Goal: Obtain resource: Obtain resource

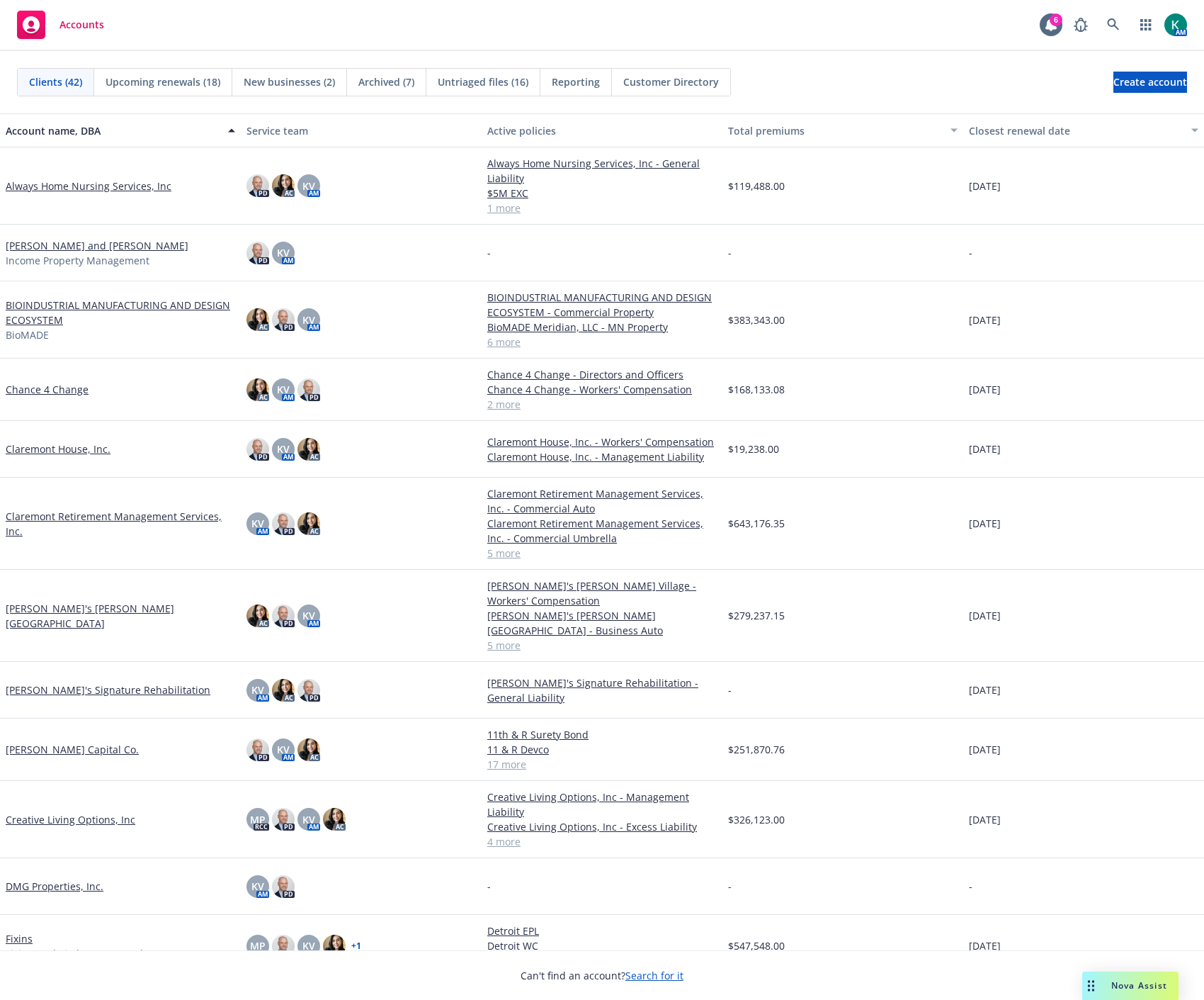
click at [27, 931] on link "Fixins" at bounding box center [19, 938] width 27 height 15
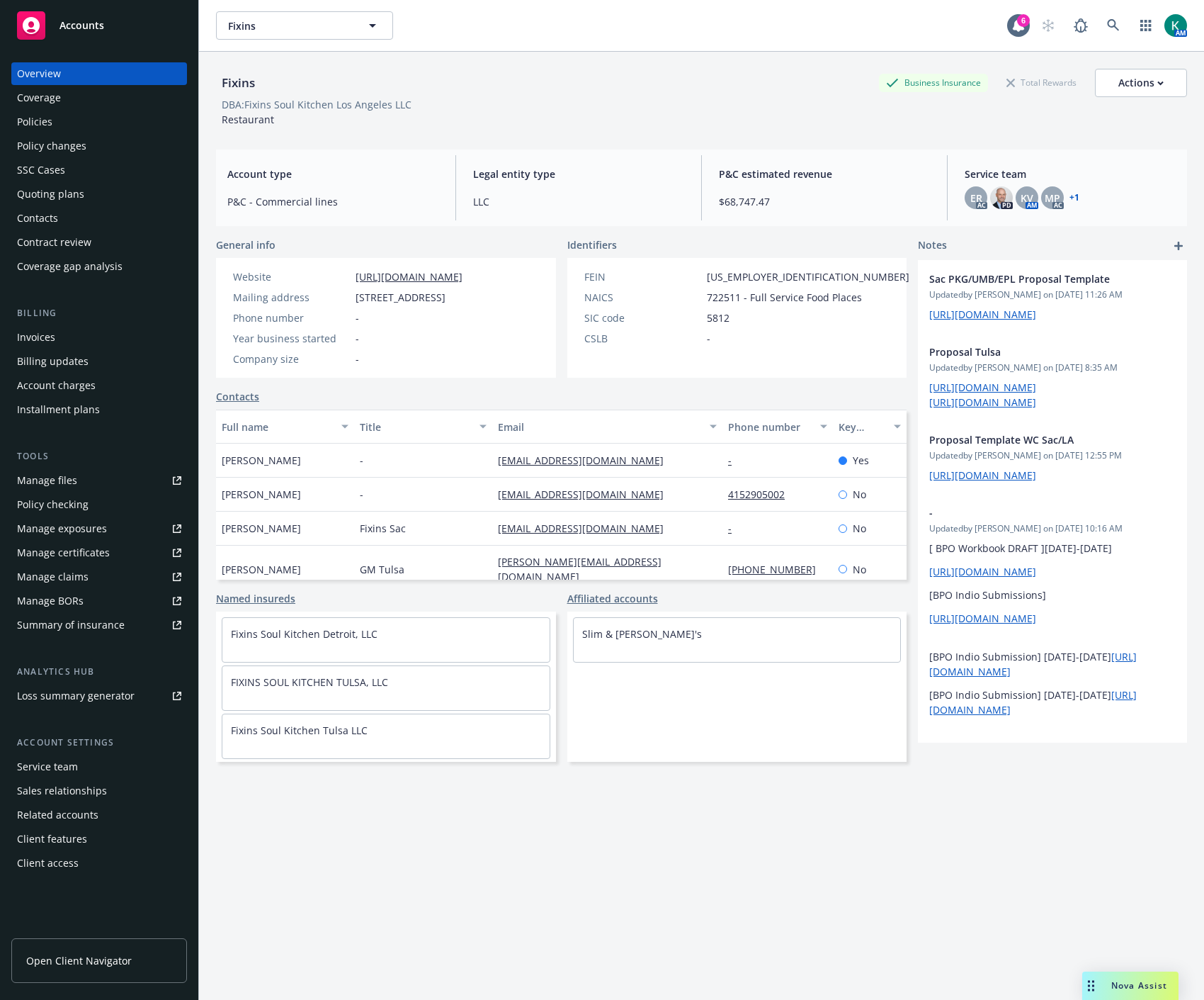
click at [108, 194] on div "Quoting plans" at bounding box center [99, 194] width 164 height 23
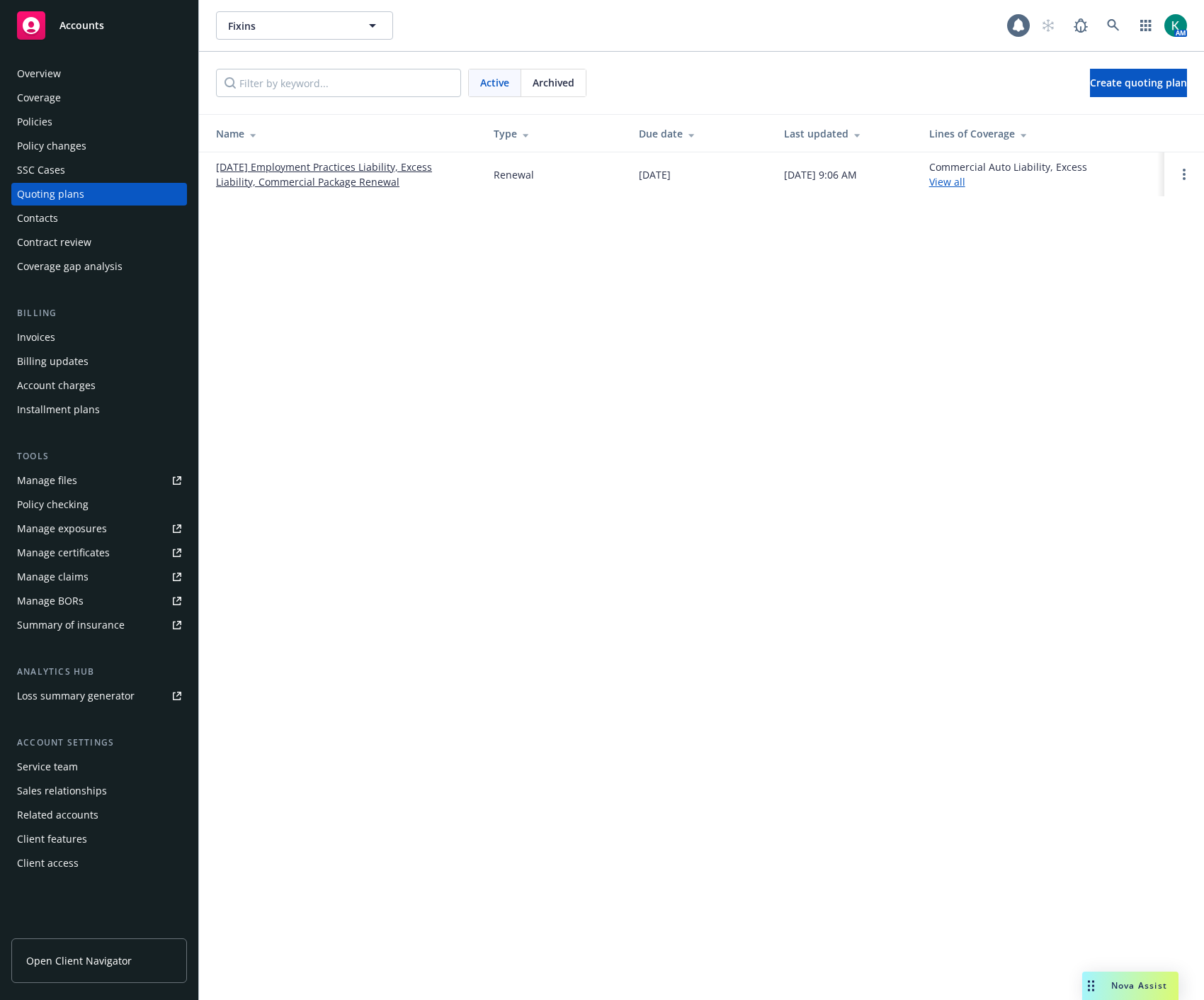
click at [358, 165] on link "[DATE] Employment Practices Liability, Excess Liability, Commercial Package Ren…" at bounding box center [343, 174] width 255 height 30
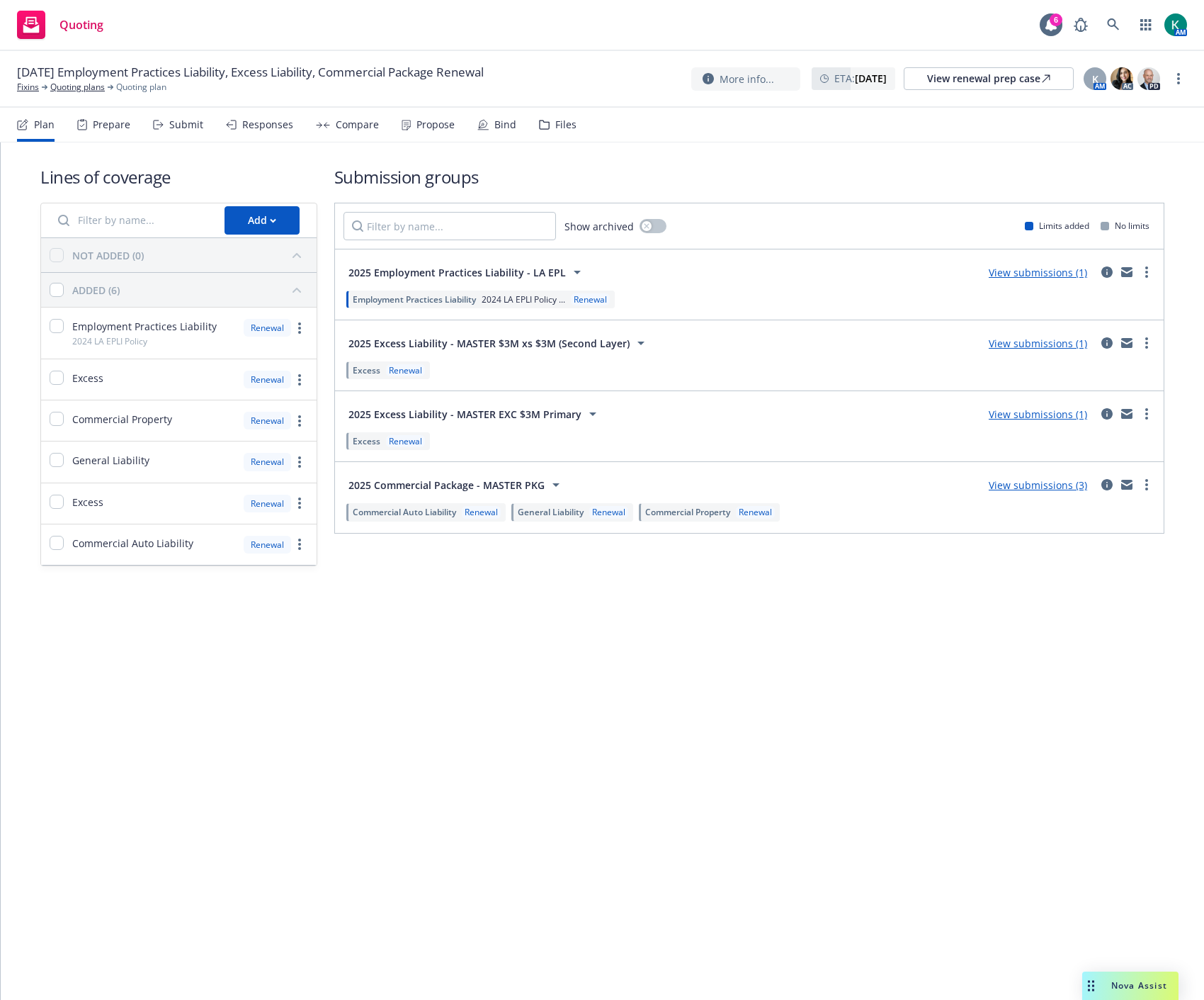
click at [573, 133] on nav "Plan Prepare Submit Responses Compare Propose Bind Files" at bounding box center [602, 124] width 1170 height 34
click at [565, 128] on div "Files" at bounding box center [566, 125] width 22 height 11
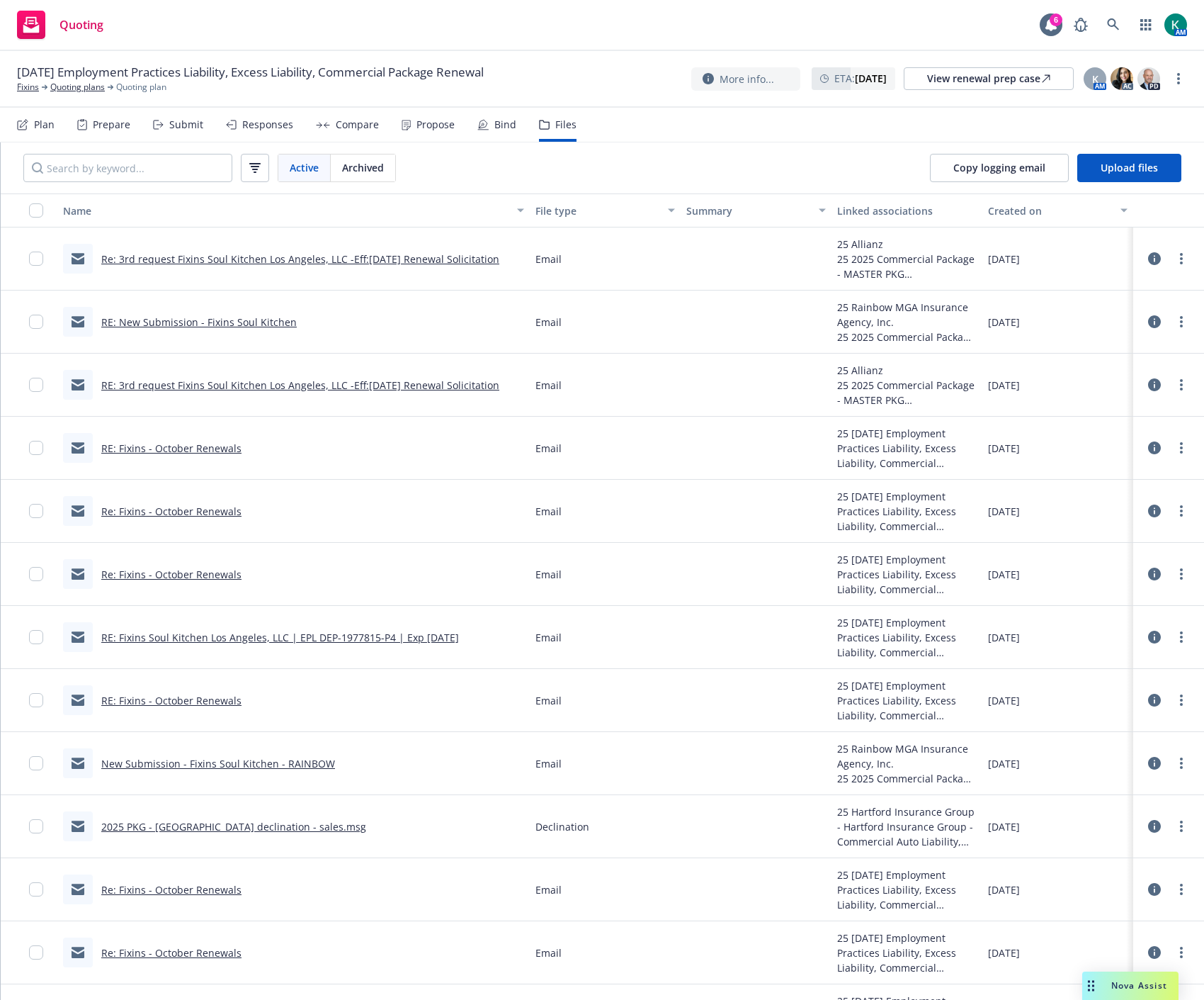
click at [168, 765] on link "New Submission - Fixins Soul Kitchen - RAINBOW" at bounding box center [218, 763] width 234 height 14
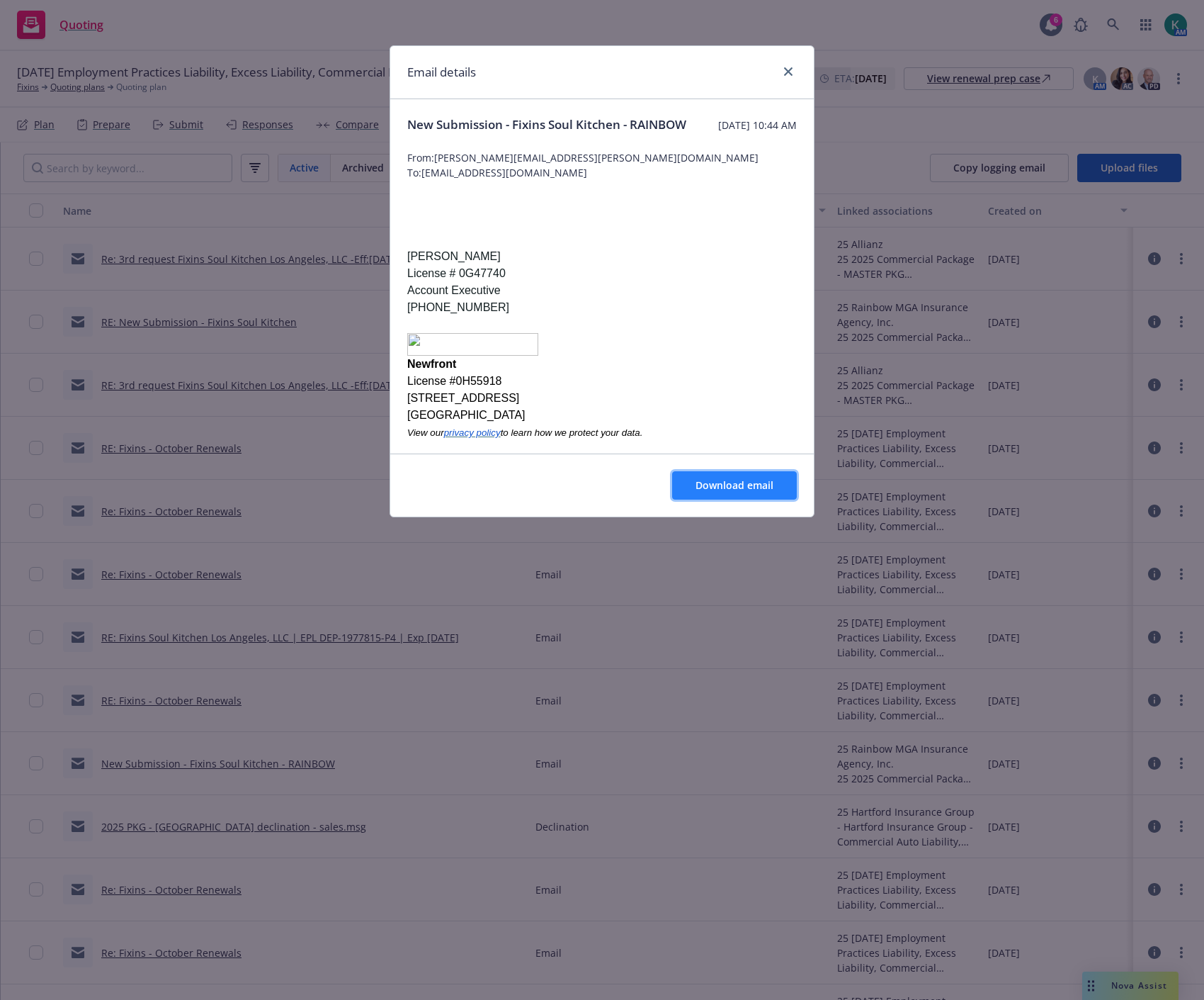
click at [696, 490] on span "Download email" at bounding box center [735, 485] width 78 height 14
click at [472, 197] on p at bounding box center [602, 189] width 390 height 17
click at [793, 72] on link "close" at bounding box center [788, 72] width 17 height 17
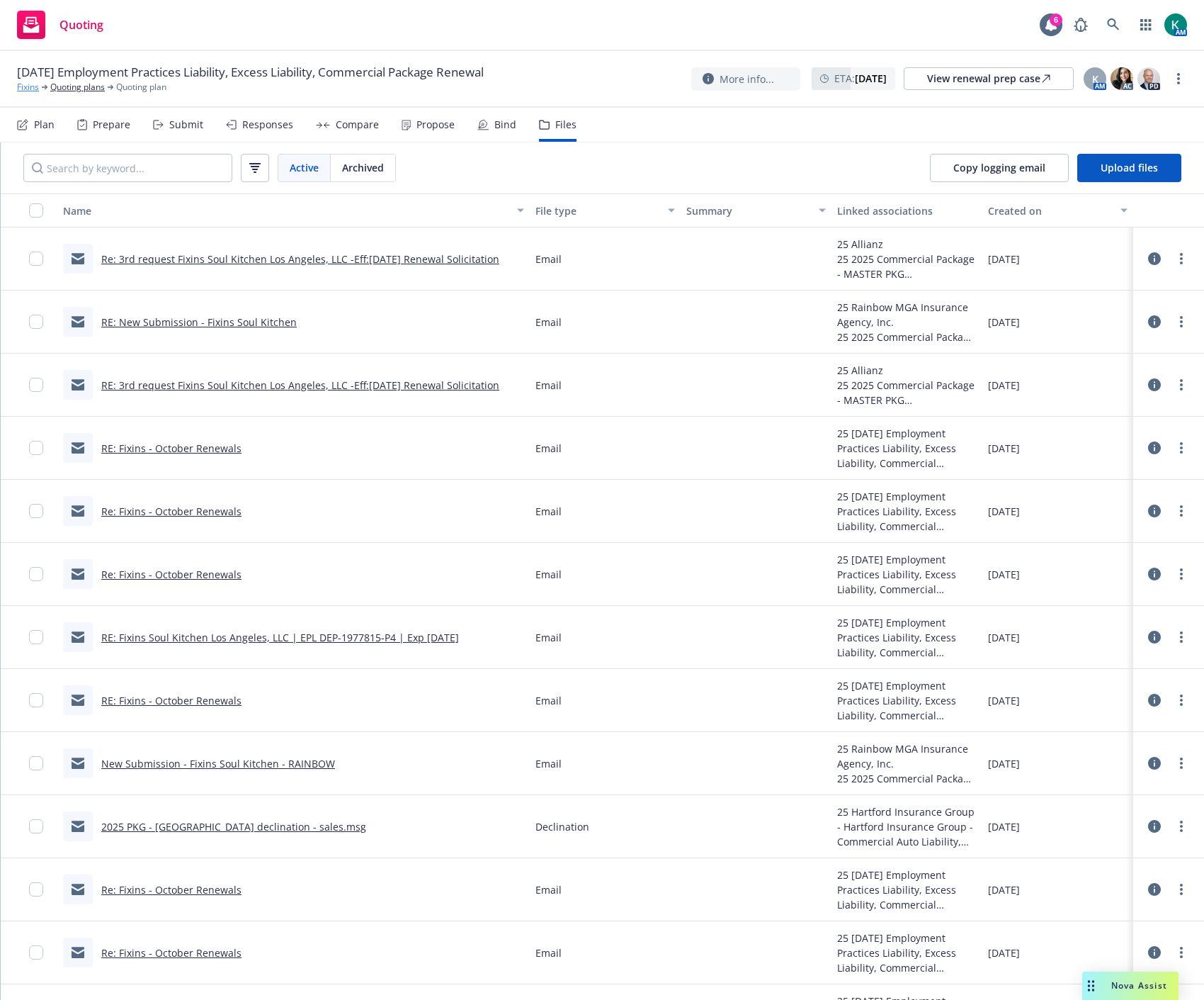
click at [29, 87] on link "Fixins" at bounding box center [28, 87] width 22 height 13
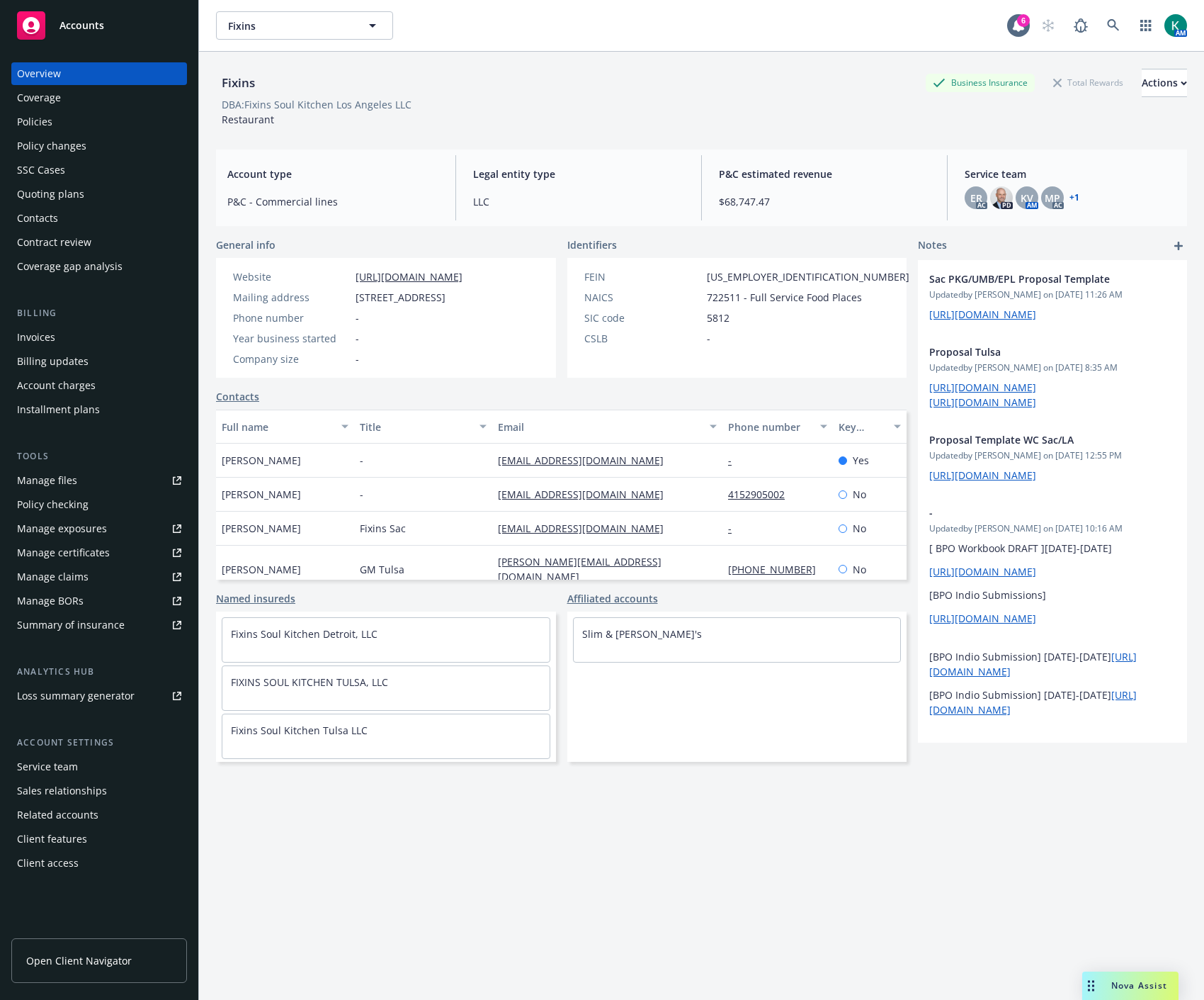
click at [44, 118] on div "Policies" at bounding box center [34, 122] width 35 height 23
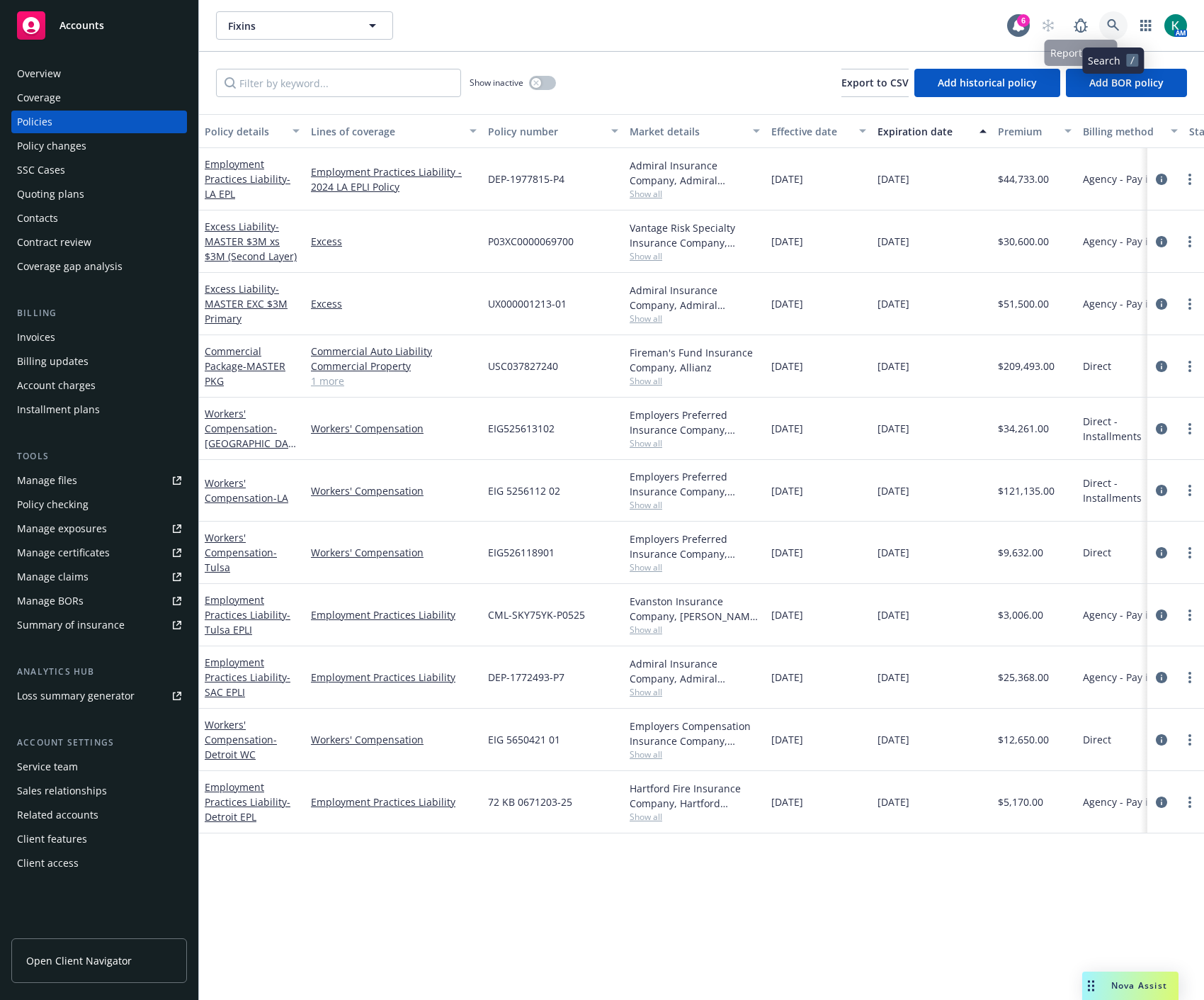
click at [1116, 29] on icon at bounding box center [1113, 25] width 12 height 12
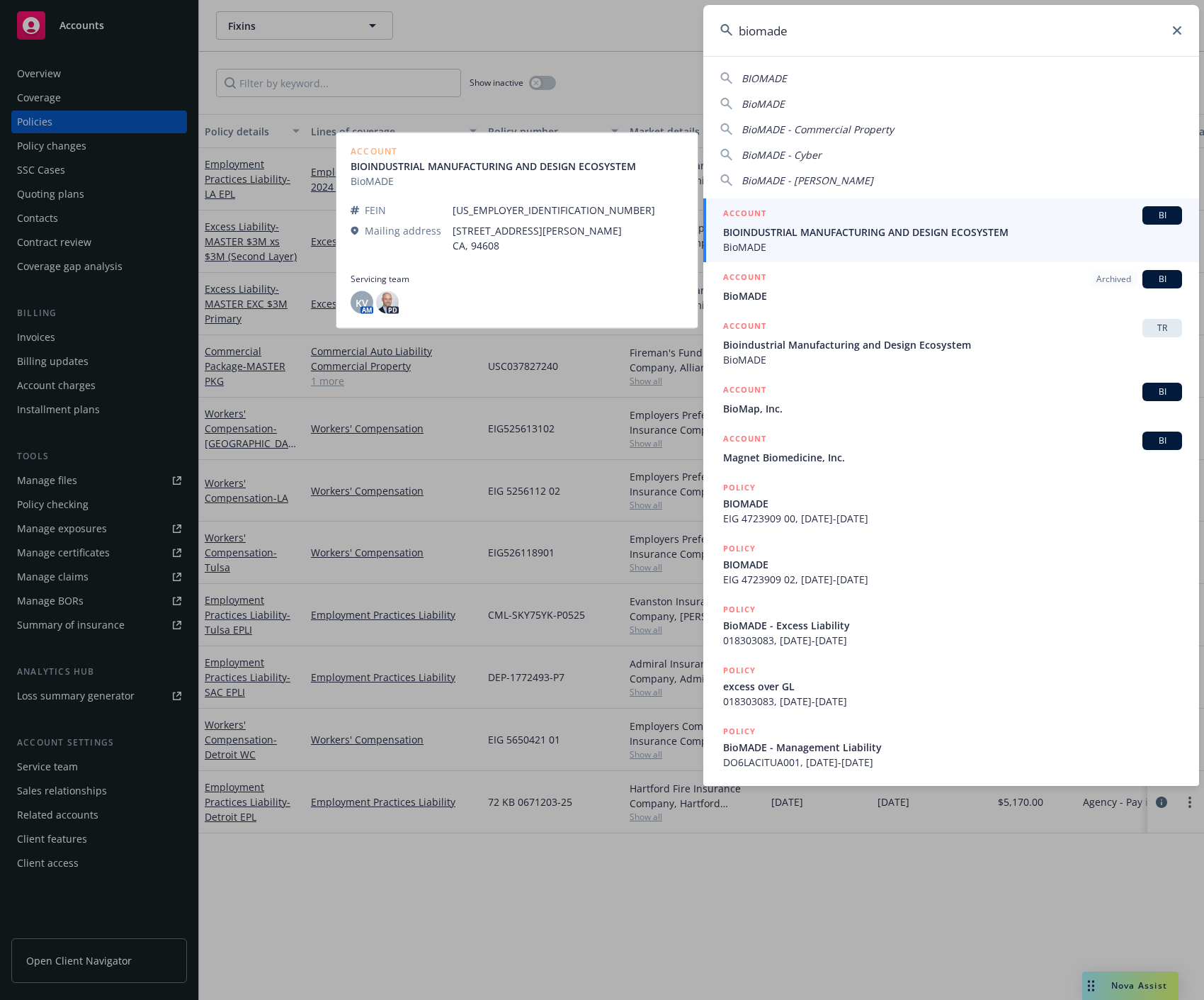
type input "biomade"
click at [825, 227] on span "BIOINDUSTRIAL MANUFACTURING AND DESIGN ECOSYSTEM" at bounding box center [952, 232] width 459 height 15
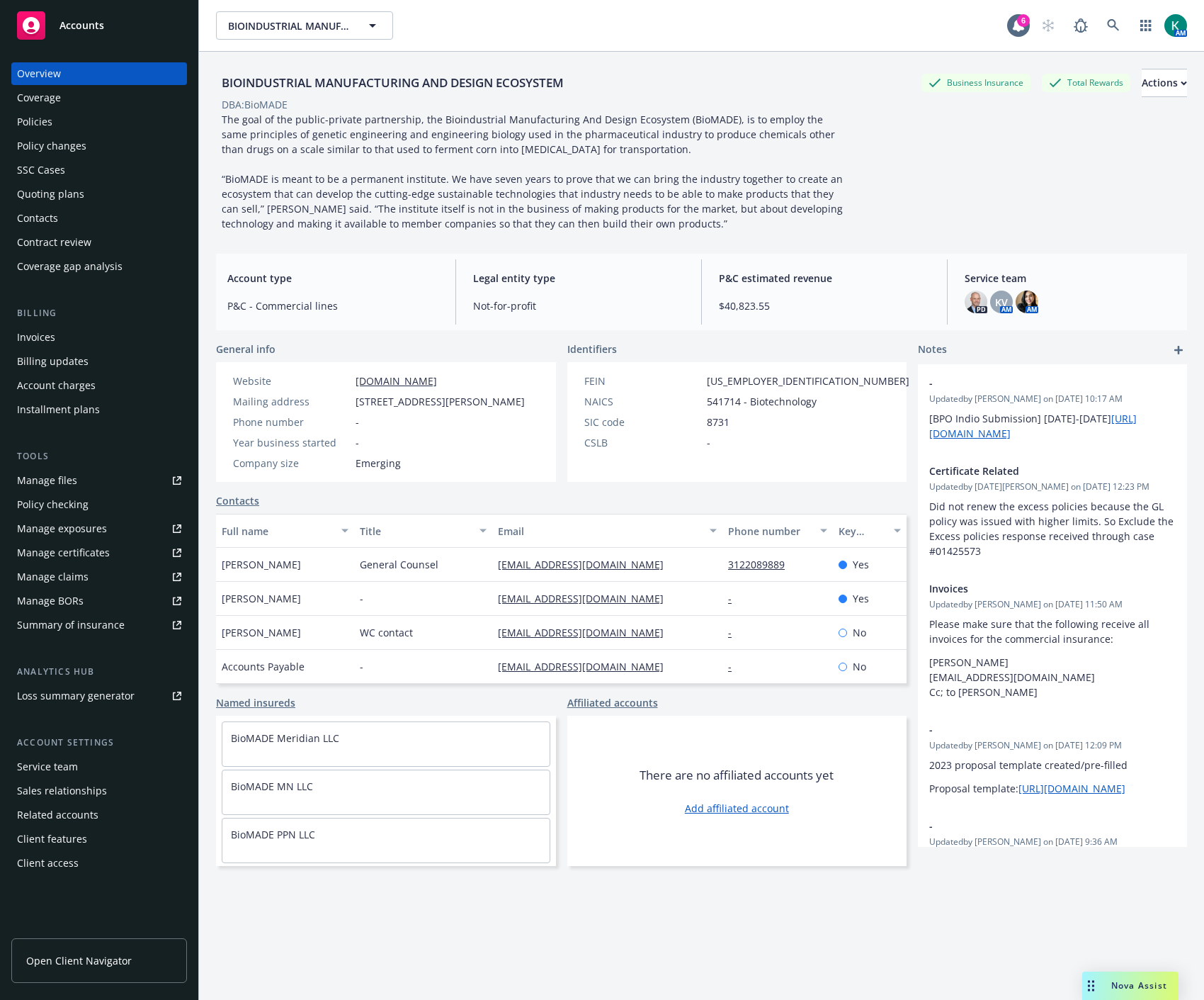
click at [72, 115] on div "Policies" at bounding box center [99, 122] width 164 height 23
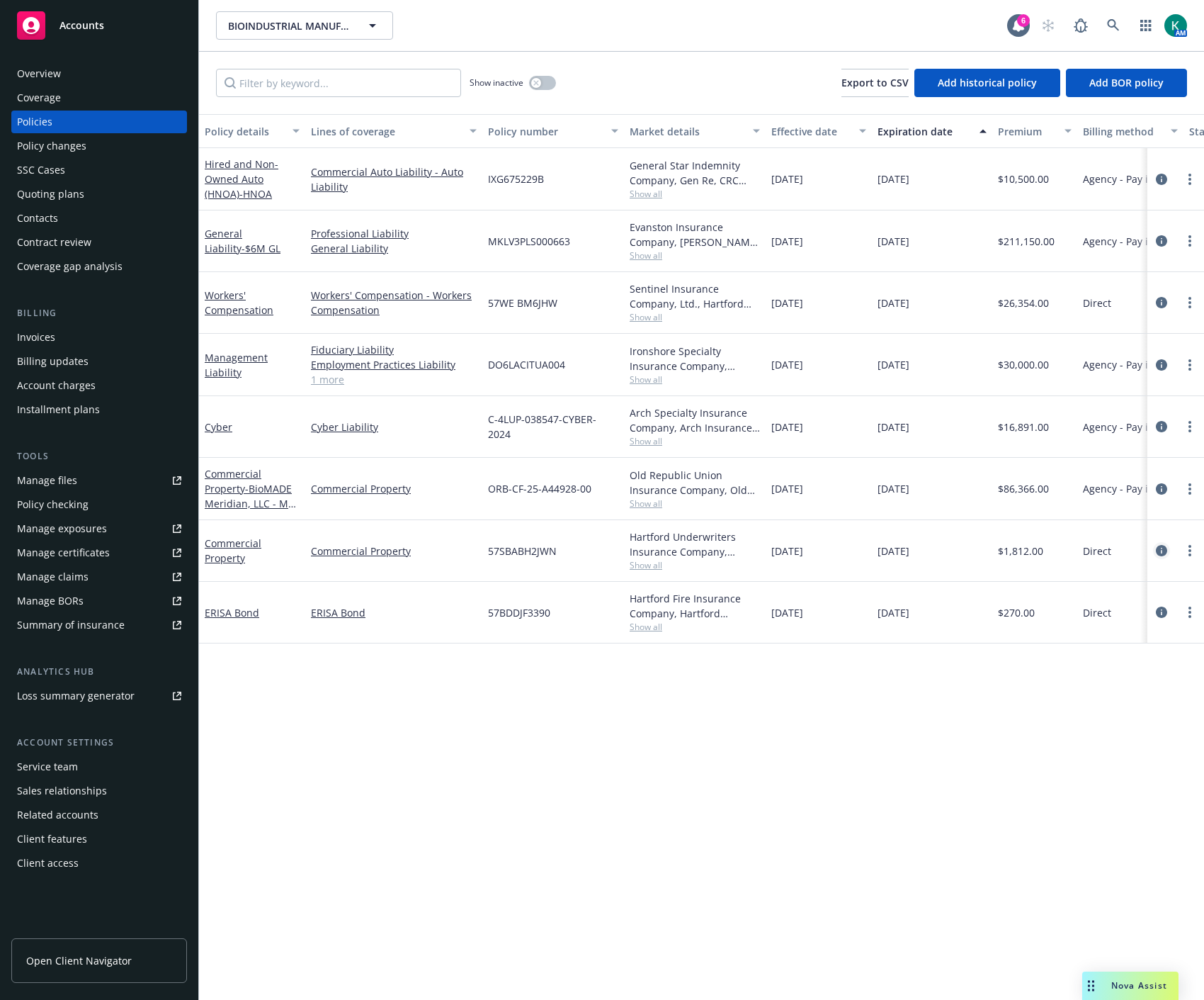
click at [1159, 553] on icon "circleInformation" at bounding box center [1162, 551] width 11 height 11
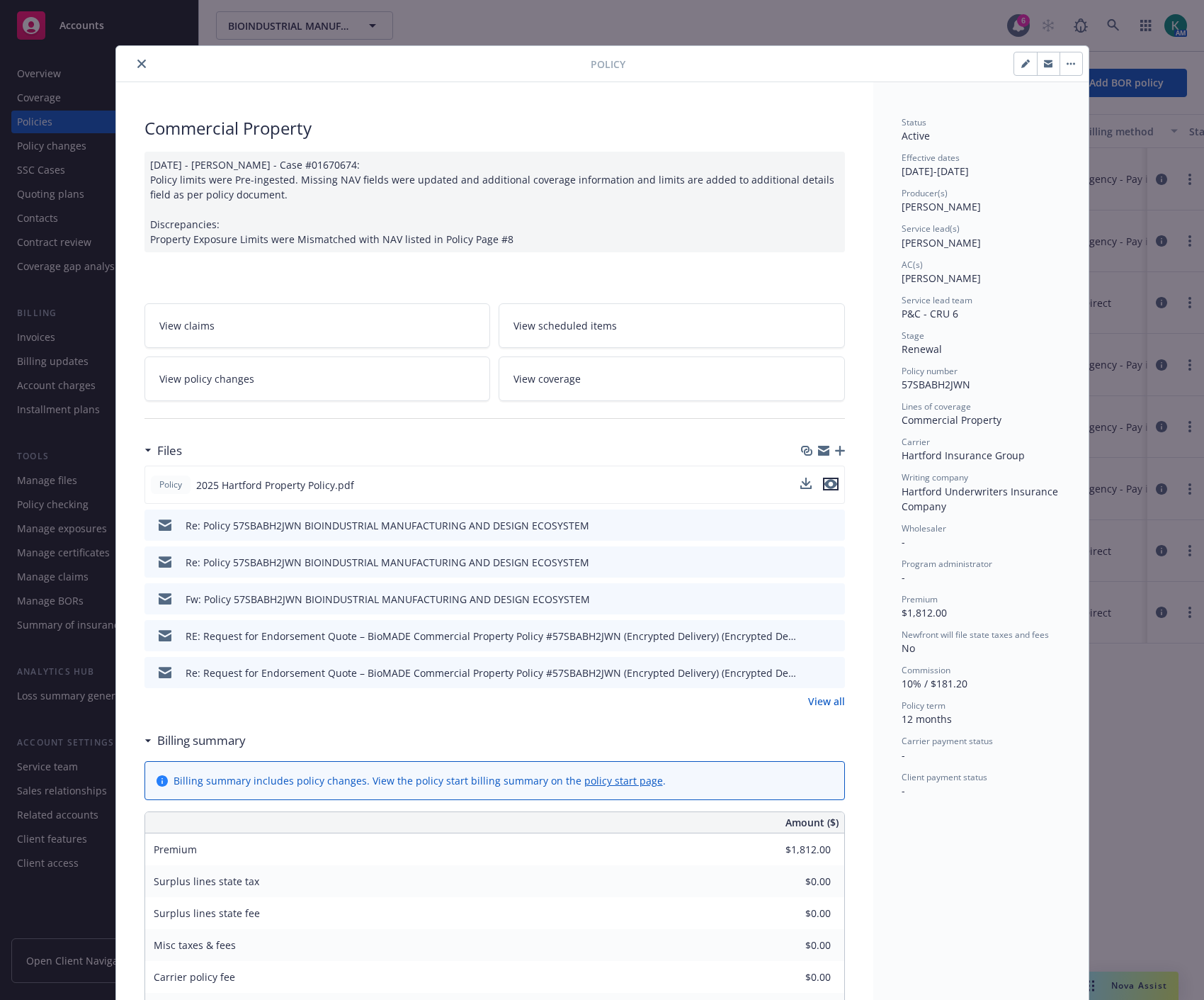
click at [831, 483] on icon "preview file" at bounding box center [831, 484] width 13 height 10
click at [138, 61] on icon "close" at bounding box center [142, 64] width 9 height 9
